Goal: Task Accomplishment & Management: Use online tool/utility

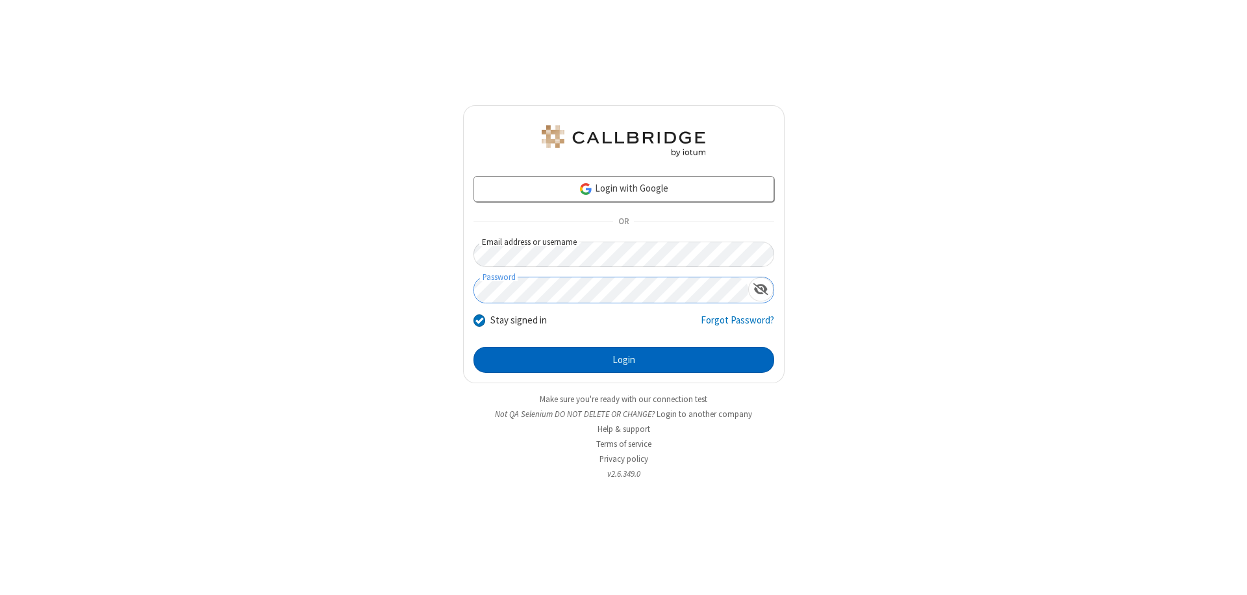
click at [624, 360] on button "Login" at bounding box center [624, 360] width 301 height 26
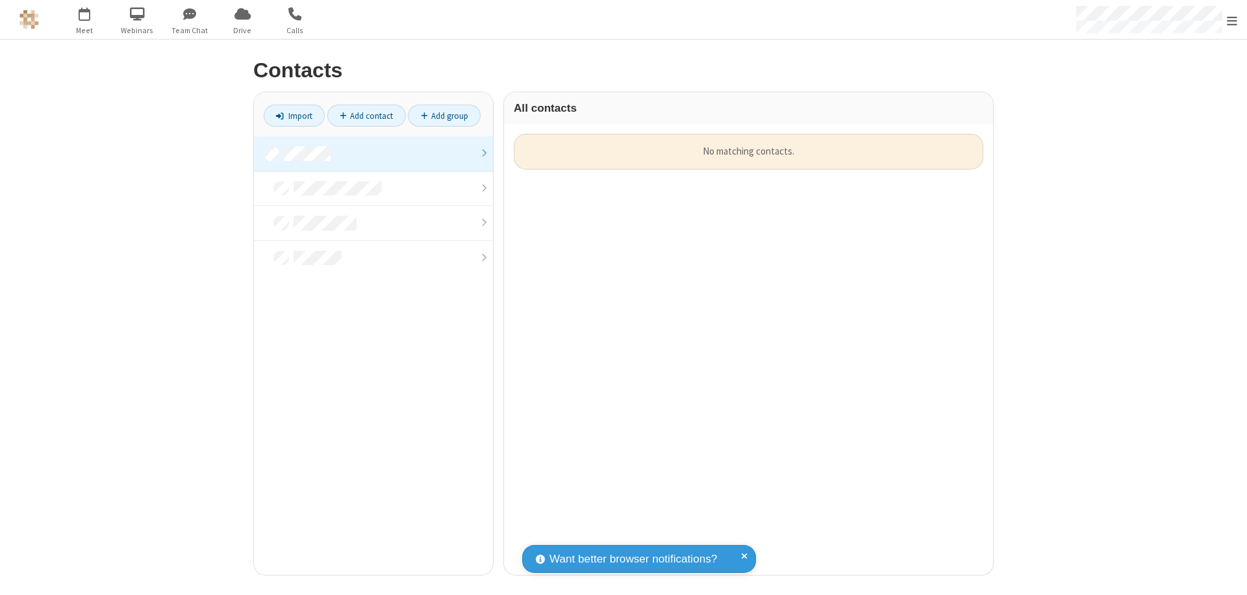
scroll to position [441, 479]
click at [374, 153] on link at bounding box center [373, 153] width 239 height 35
click at [366, 116] on link "Add contact" at bounding box center [366, 116] width 79 height 22
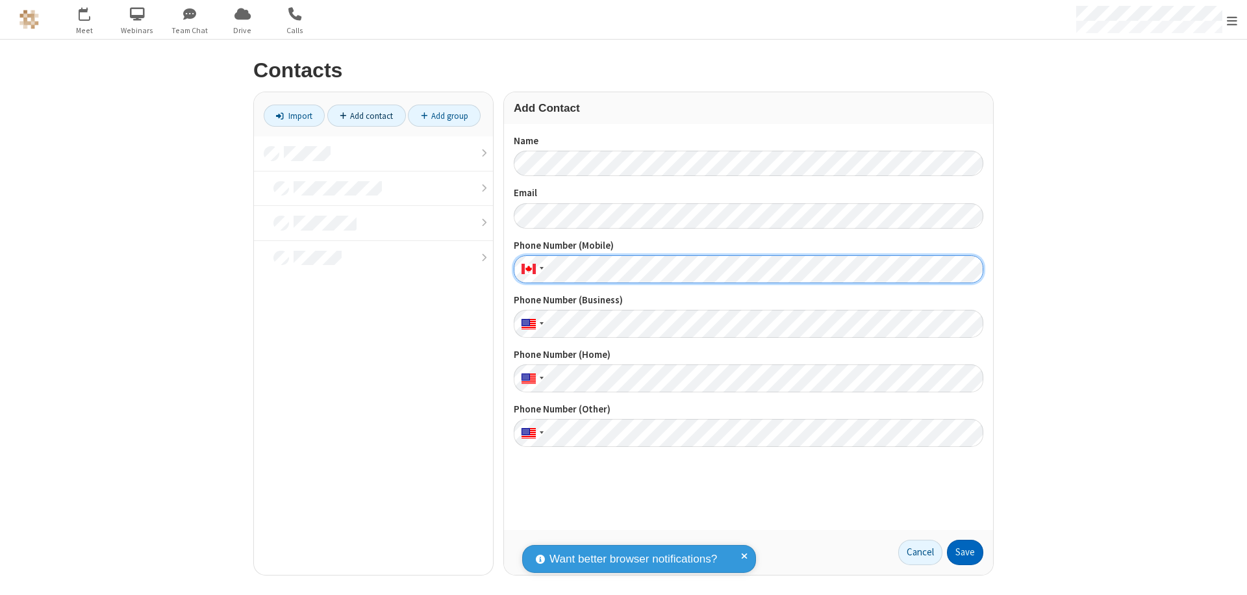
click at [965, 552] on button "Save" at bounding box center [965, 553] width 36 height 26
